Goal: Information Seeking & Learning: Learn about a topic

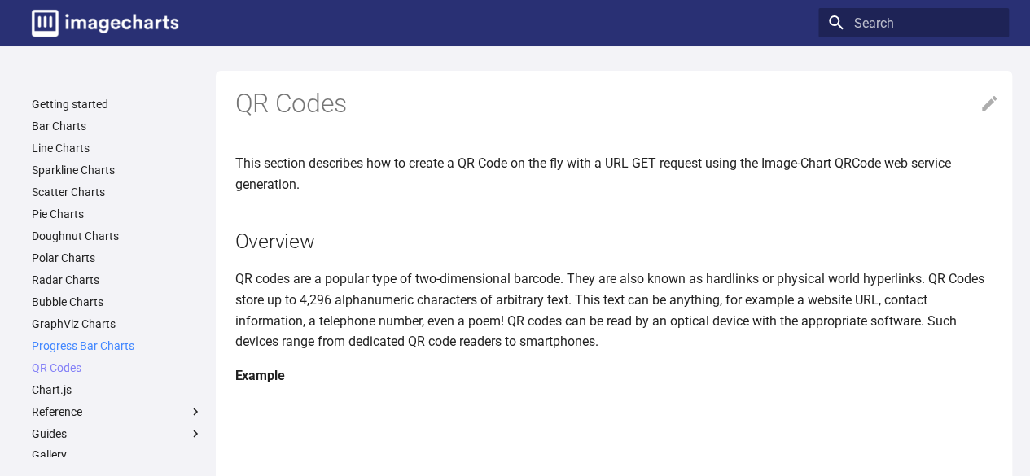
click at [91, 345] on link "Progress Bar Charts" at bounding box center [117, 346] width 171 height 15
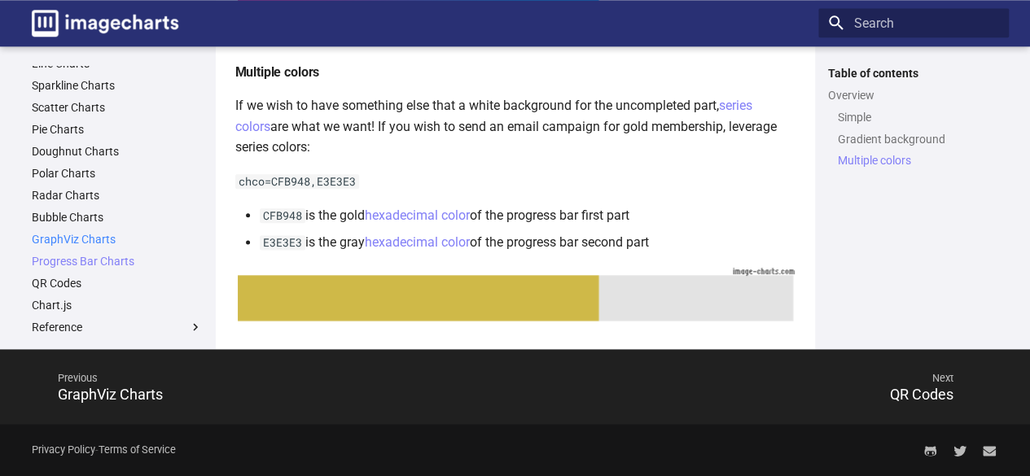
scroll to position [82, 0]
click at [59, 268] on link "QR Codes" at bounding box center [117, 261] width 171 height 15
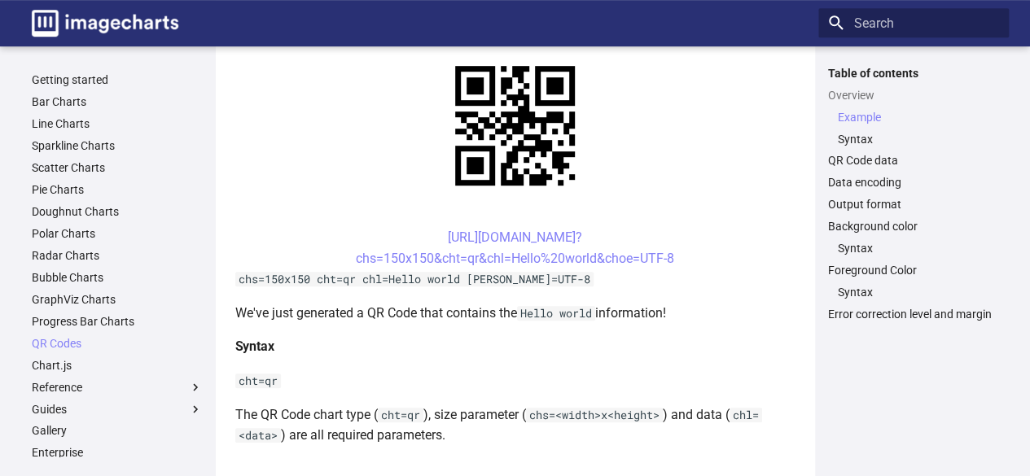
scroll to position [380, 0]
